Goal: Task Accomplishment & Management: Manage account settings

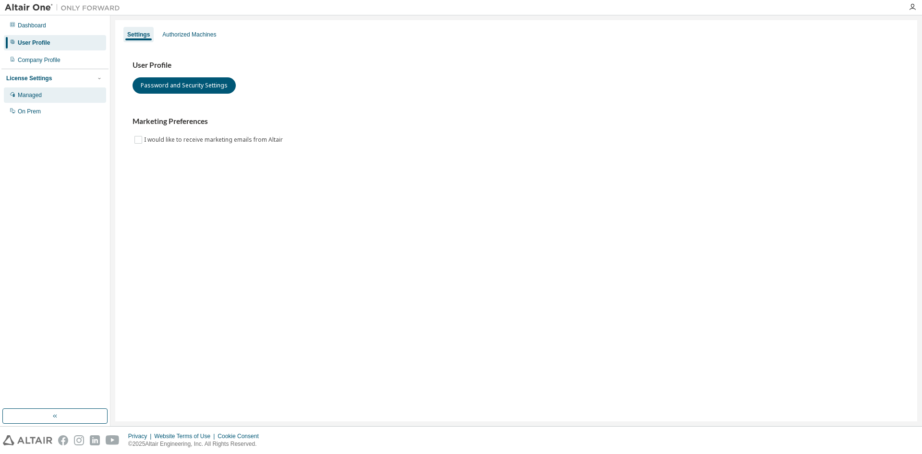
click at [61, 92] on div "Managed" at bounding box center [55, 94] width 102 height 15
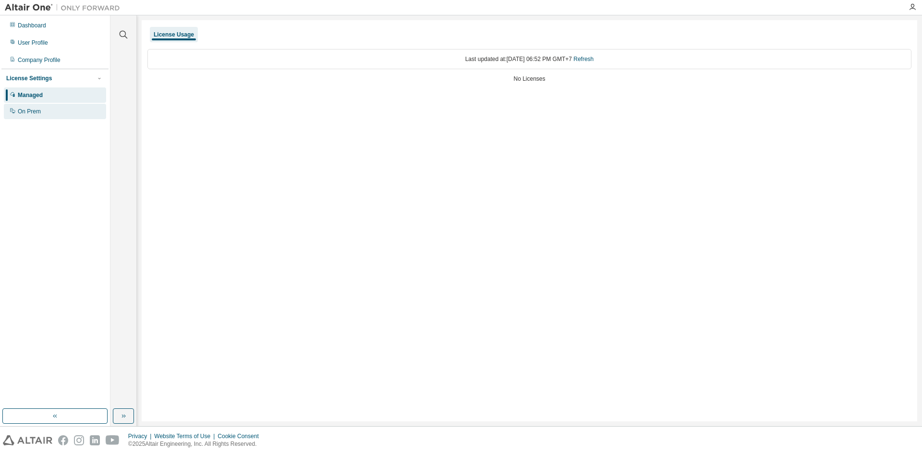
click at [54, 108] on div "On Prem" at bounding box center [55, 111] width 102 height 15
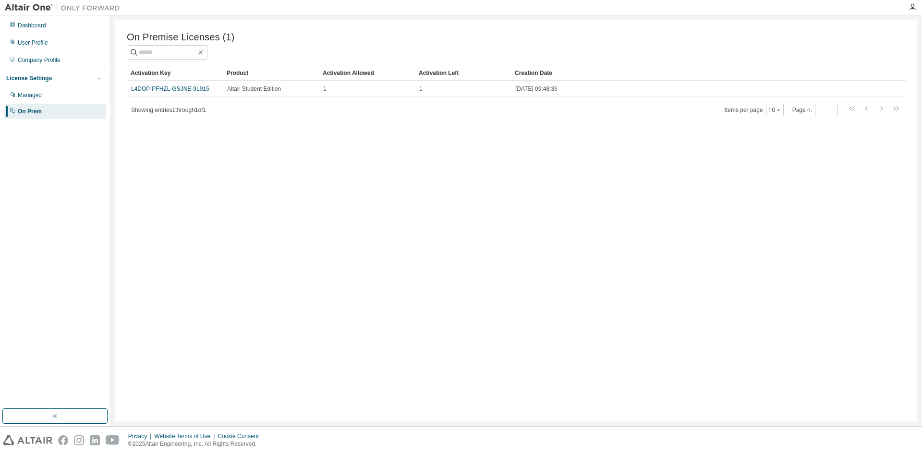
click at [54, 51] on div "Dashboard User Profile Company Profile License Settings Managed On Prem" at bounding box center [54, 68] width 107 height 103
click at [51, 56] on div "Company Profile" at bounding box center [39, 60] width 43 height 8
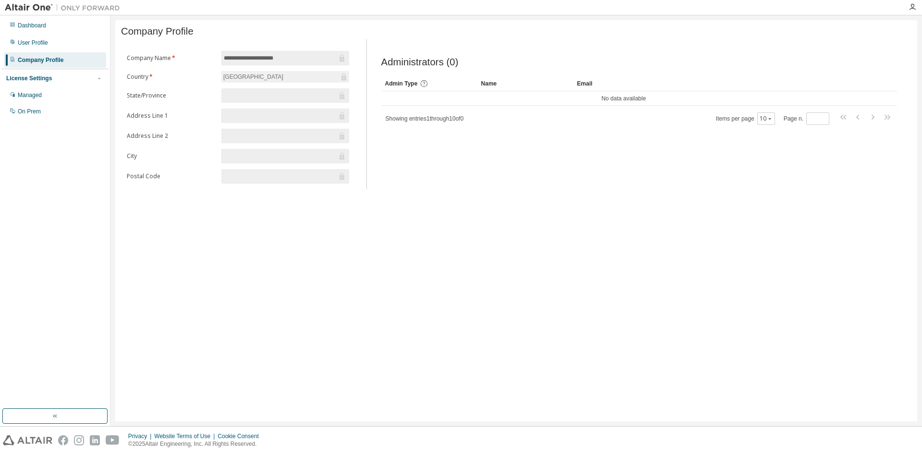
click at [263, 88] on form "**********" at bounding box center [238, 117] width 222 height 132
click at [249, 79] on div "[GEOGRAPHIC_DATA]" at bounding box center [285, 77] width 128 height 12
click at [263, 93] on input "text" at bounding box center [280, 96] width 113 height 10
click at [305, 130] on form "**********" at bounding box center [238, 117] width 222 height 132
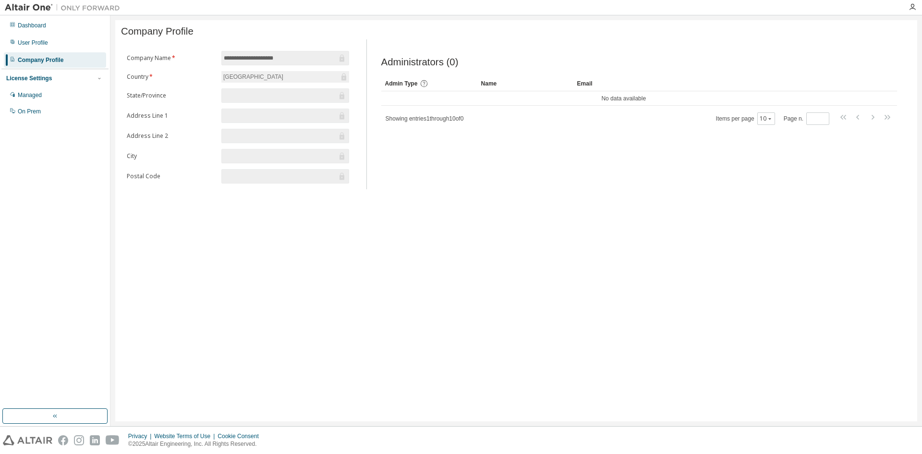
click at [330, 92] on span at bounding box center [285, 95] width 128 height 14
click at [261, 58] on input "**********" at bounding box center [280, 58] width 113 height 10
click at [34, 60] on div "Company Profile" at bounding box center [41, 60] width 46 height 8
click at [41, 37] on div "Hồ sơ người dùng" at bounding box center [55, 42] width 102 height 15
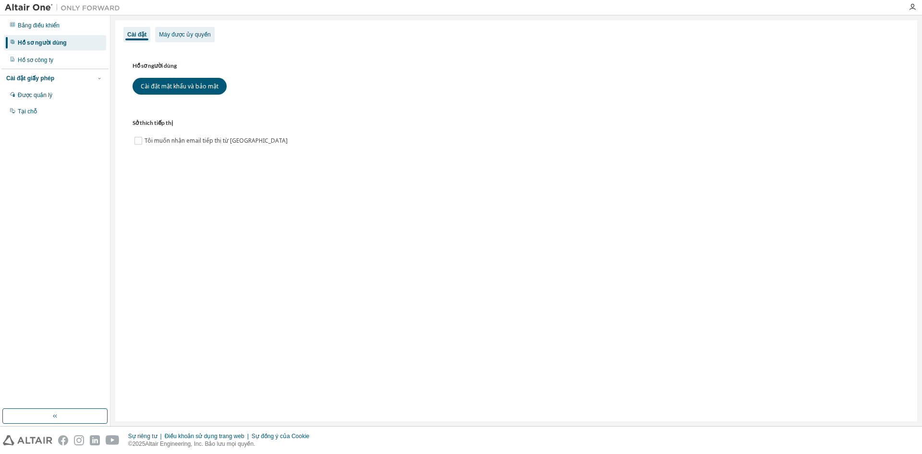
click at [173, 35] on font "Máy được ủy quyền" at bounding box center [184, 34] width 51 height 7
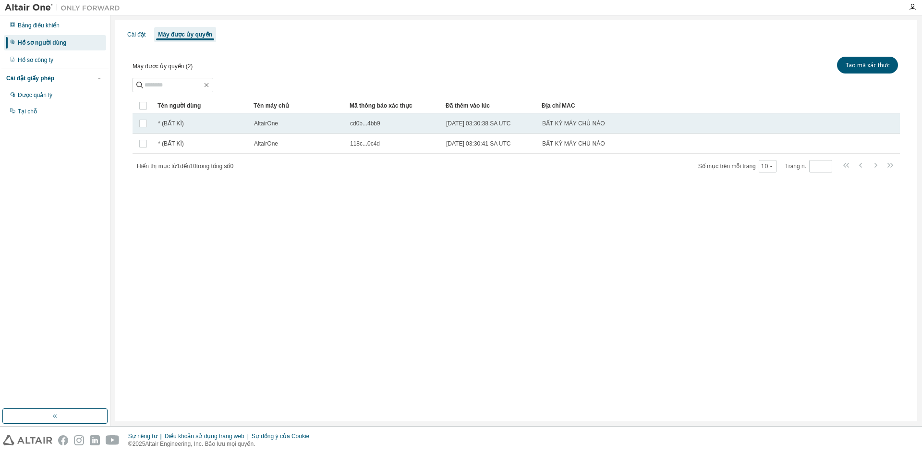
click at [440, 120] on td "cd0b...4bb9" at bounding box center [394, 123] width 96 height 20
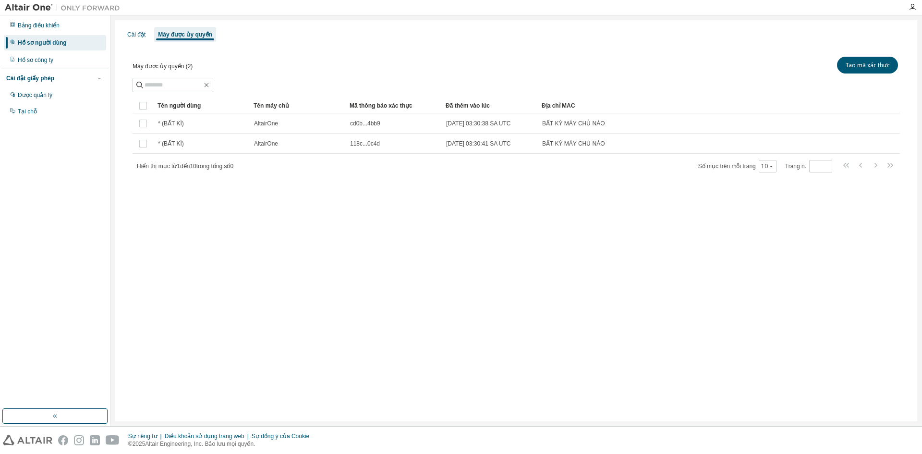
click at [440, 120] on td "cd0b...4bb9" at bounding box center [394, 123] width 96 height 20
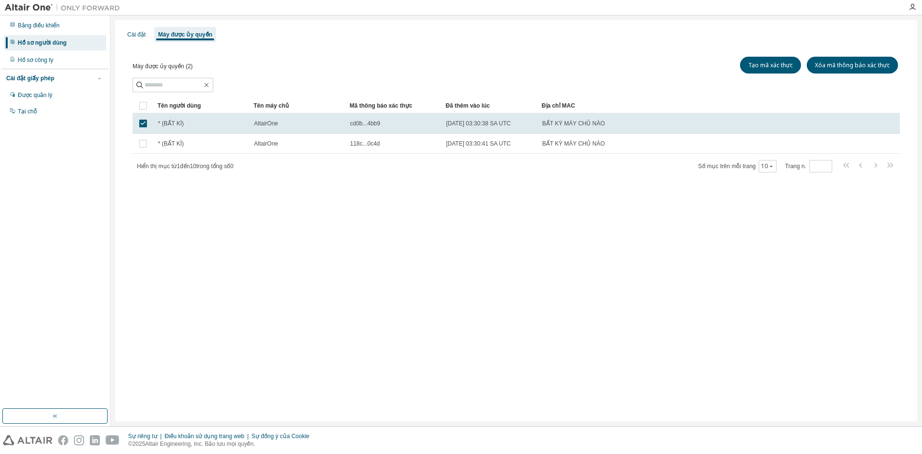
click at [440, 120] on td "cd0b...4bb9" at bounding box center [394, 123] width 96 height 20
click at [494, 125] on font "2025-08-13 03:30:38 SA UTC" at bounding box center [478, 123] width 65 height 7
click at [784, 64] on font "Tạo mã xác thực" at bounding box center [770, 65] width 45 height 8
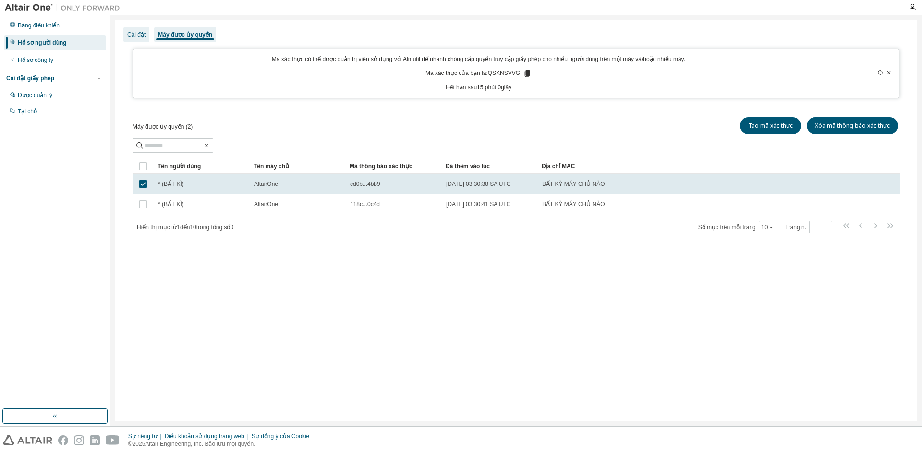
click at [135, 35] on font "Cài đặt" at bounding box center [136, 34] width 18 height 7
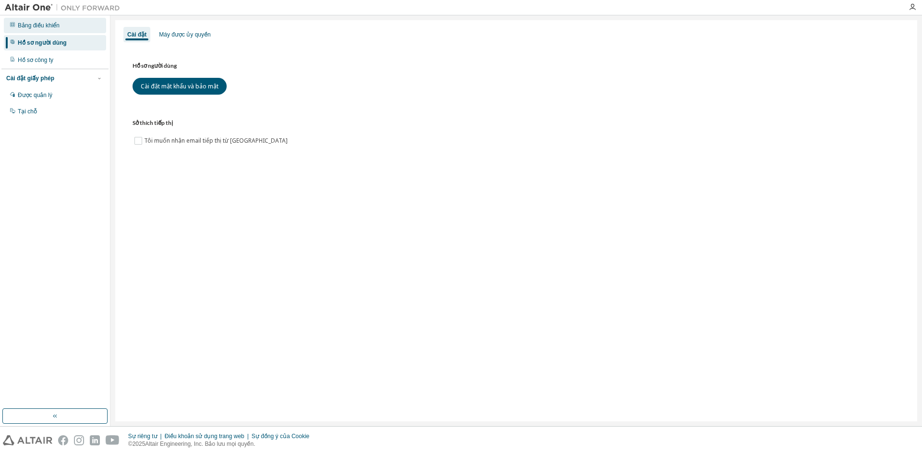
click at [38, 26] on font "Bảng điều khiển" at bounding box center [39, 25] width 42 height 7
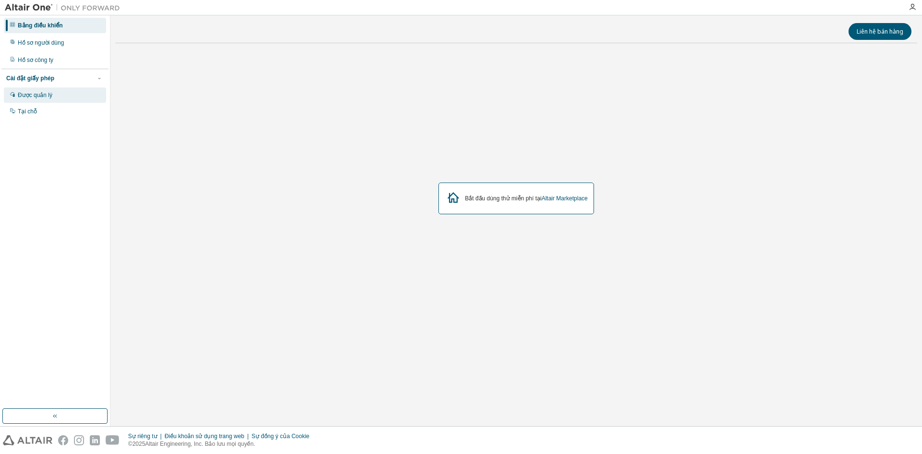
click at [60, 96] on div "Được quản lý" at bounding box center [55, 94] width 102 height 15
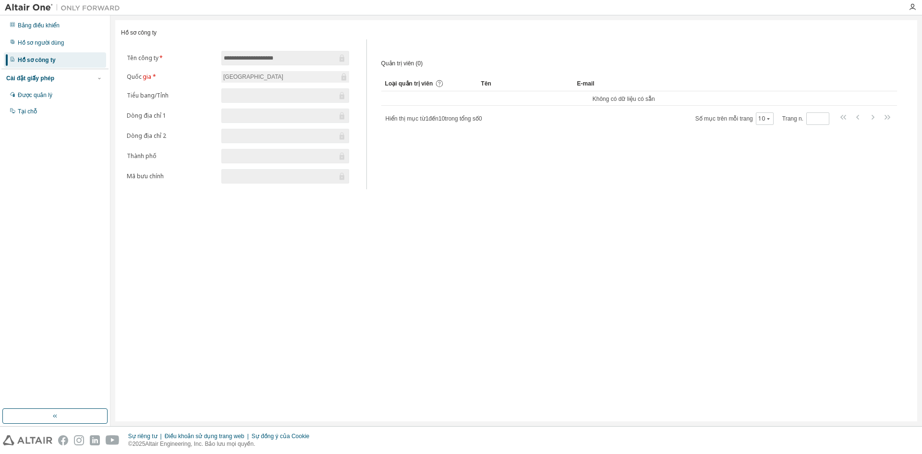
click at [262, 107] on form "**********" at bounding box center [238, 117] width 222 height 132
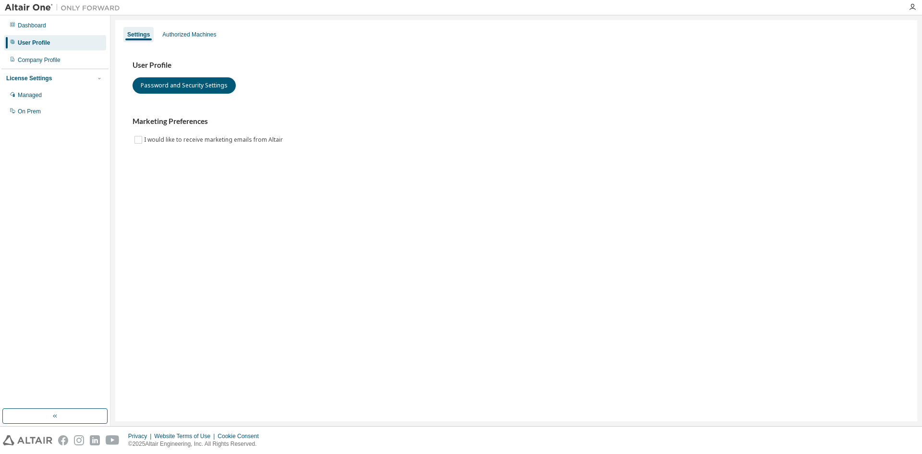
click at [33, 4] on img at bounding box center [65, 8] width 120 height 10
click at [31, 7] on img at bounding box center [65, 8] width 120 height 10
